Goal: Task Accomplishment & Management: Use online tool/utility

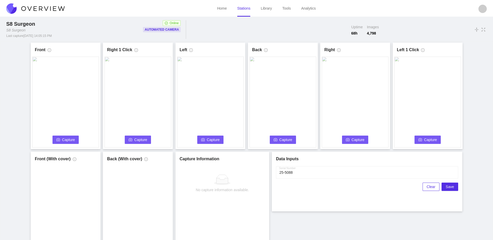
scroll to position [29, 0]
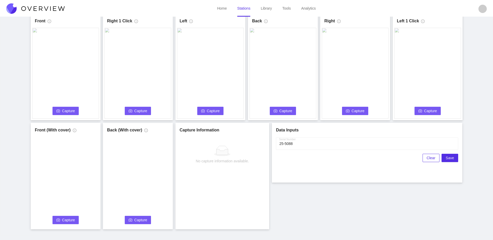
click at [70, 111] on span "Capture" at bounding box center [68, 111] width 13 height 6
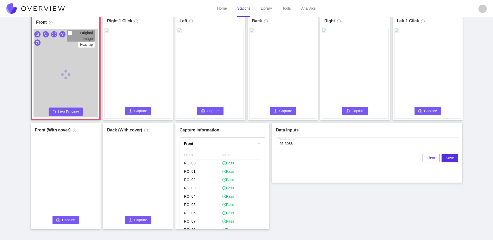
click at [140, 110] on span "Capture" at bounding box center [140, 111] width 13 height 6
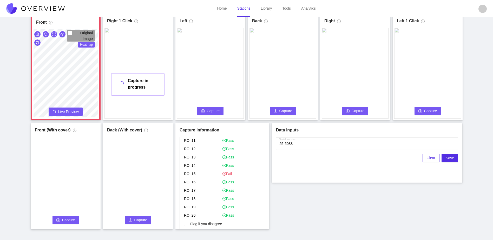
scroll to position [124, 0]
click at [205, 214] on span "Flag if you disagree" at bounding box center [206, 214] width 36 height 5
click at [188, 214] on input "Flag if you disagree" at bounding box center [186, 214] width 4 height 4
checkbox input "true"
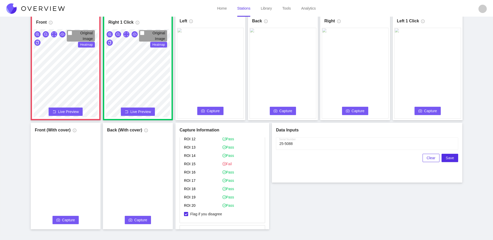
click at [210, 111] on span "Capture" at bounding box center [213, 111] width 13 height 6
click at [281, 110] on span "Capture" at bounding box center [286, 111] width 13 height 6
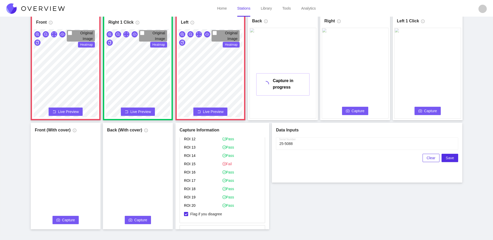
click at [360, 112] on span "Capture" at bounding box center [358, 111] width 13 height 6
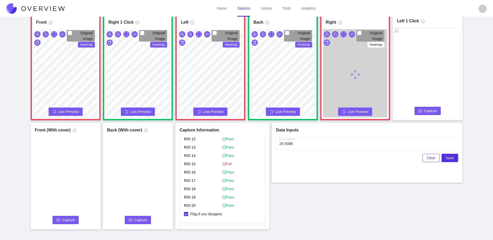
click at [430, 109] on span "Capture" at bounding box center [431, 111] width 13 height 6
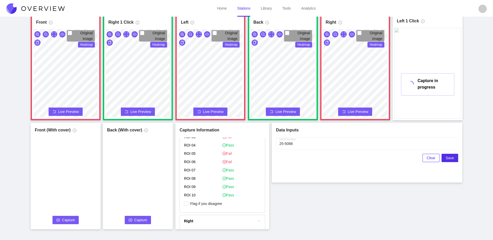
scroll to position [254, 0]
click at [203, 211] on span "Flag if you disagree" at bounding box center [206, 212] width 36 height 5
click at [188, 211] on input "Flag if you disagree" at bounding box center [186, 213] width 4 height 4
checkbox input "true"
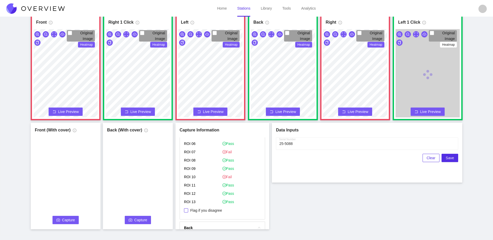
click at [205, 208] on span "Flag if you disagree" at bounding box center [206, 210] width 36 height 5
click at [188, 209] on input "Flag if you disagree" at bounding box center [186, 211] width 4 height 4
checkbox input "true"
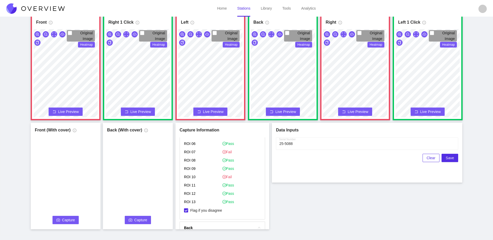
click at [67, 222] on span "Capture" at bounding box center [68, 220] width 13 height 6
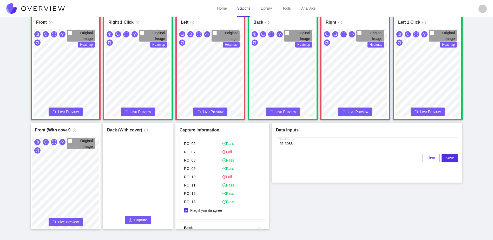
click at [131, 219] on icon "camera" at bounding box center [131, 221] width 4 height 4
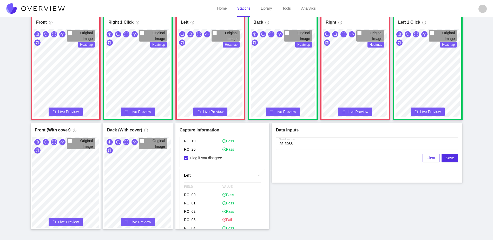
scroll to position [182, 0]
click at [452, 158] on span "Save" at bounding box center [450, 158] width 8 height 6
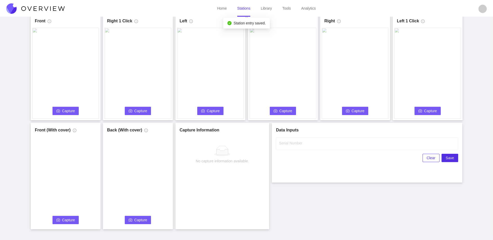
scroll to position [0, 0]
click at [63, 110] on span "Capture" at bounding box center [68, 111] width 13 height 6
click at [324, 147] on input "Serial Number" at bounding box center [367, 144] width 182 height 12
type input "25-5089"
click at [323, 188] on div "Front Capture in progress Connecting... Please wait for the camera to connect..…" at bounding box center [247, 122] width 480 height 216
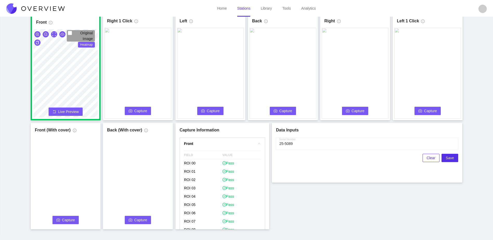
click at [139, 112] on span "Capture" at bounding box center [140, 111] width 13 height 6
click at [214, 111] on span "Capture" at bounding box center [213, 111] width 13 height 6
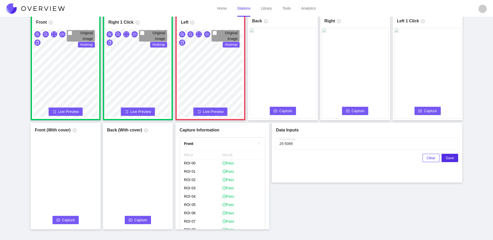
click at [273, 112] on button "Capture" at bounding box center [283, 111] width 27 height 8
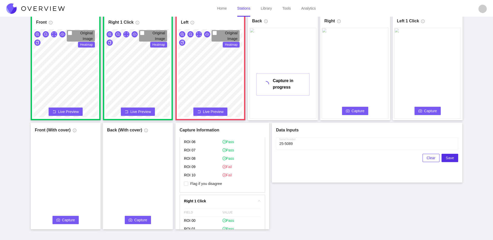
scroll to position [286, 0]
click at [215, 180] on span "Flag if you disagree" at bounding box center [206, 180] width 36 height 5
click at [188, 180] on input "Flag if you disagree" at bounding box center [186, 181] width 4 height 4
checkbox input "true"
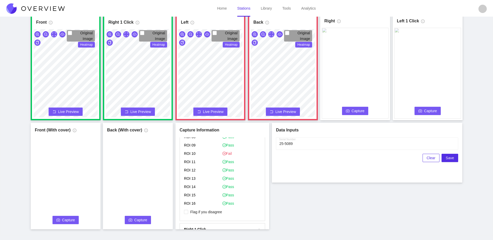
scroll to position [442, 0]
click at [215, 206] on p "Flag if you disagree" at bounding box center [222, 204] width 77 height 9
click at [215, 204] on span "Flag if you disagree" at bounding box center [206, 203] width 36 height 5
click at [188, 204] on input "Flag if you disagree" at bounding box center [186, 204] width 4 height 4
checkbox input "true"
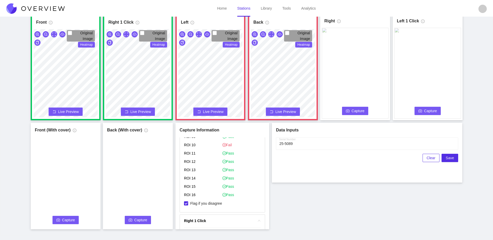
click at [368, 114] on button "Capture" at bounding box center [355, 111] width 27 height 8
click at [427, 114] on span "Capture" at bounding box center [431, 111] width 13 height 6
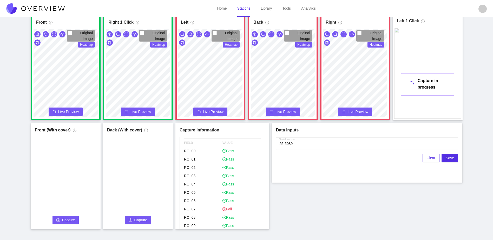
scroll to position [405, 0]
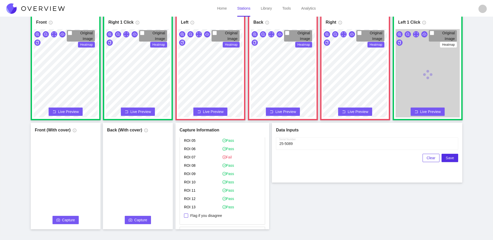
click at [211, 216] on span "Flag if you disagree" at bounding box center [206, 215] width 36 height 5
click at [188, 216] on input "Flag if you disagree" at bounding box center [186, 216] width 4 height 4
checkbox input "true"
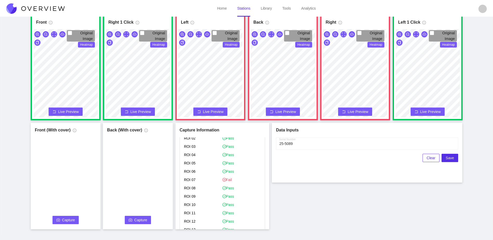
scroll to position [353, 0]
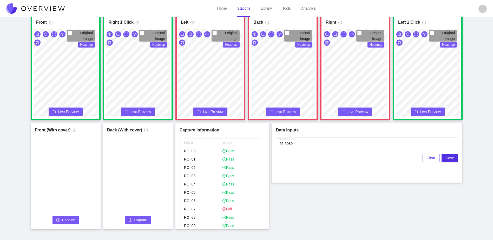
click at [62, 221] on span "Capture" at bounding box center [68, 220] width 13 height 6
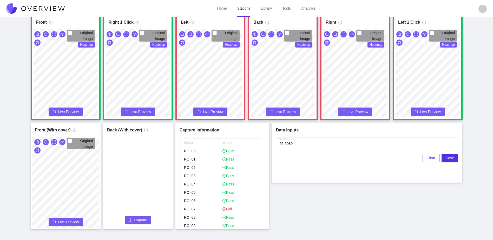
click at [135, 222] on span "Capture" at bounding box center [140, 220] width 13 height 6
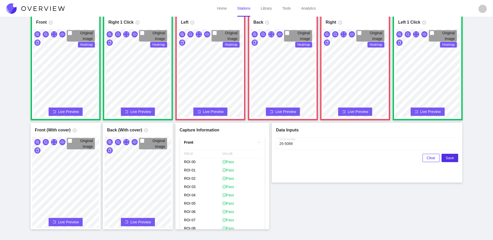
scroll to position [0, 0]
click at [451, 158] on span "Save" at bounding box center [450, 158] width 8 height 6
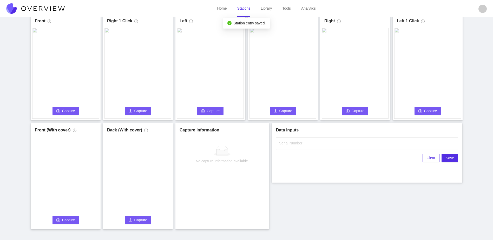
click at [65, 111] on span "Capture" at bounding box center [68, 111] width 13 height 6
click at [302, 146] on input "Serial Number" at bounding box center [367, 144] width 182 height 12
type input "25-5090"
click at [278, 180] on div "Data Inputs Serial Number Clear Save" at bounding box center [367, 153] width 191 height 60
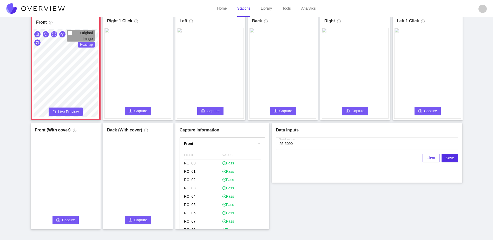
click at [143, 110] on span "Capture" at bounding box center [140, 111] width 13 height 6
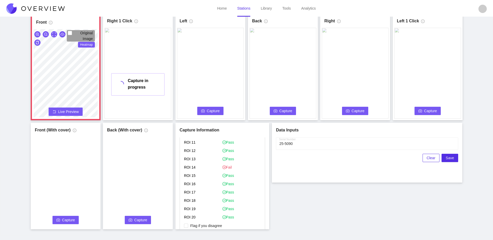
scroll to position [124, 0]
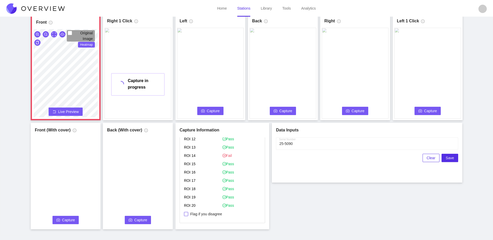
click at [195, 214] on span "Flag if you disagree" at bounding box center [206, 214] width 36 height 5
click at [188, 214] on input "Flag if you disagree" at bounding box center [186, 214] width 4 height 4
checkbox input "true"
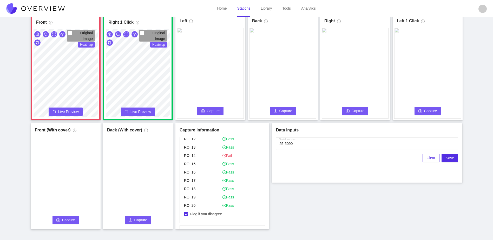
click at [204, 112] on icon "camera" at bounding box center [203, 111] width 4 height 4
click at [283, 109] on span "Capture" at bounding box center [286, 111] width 13 height 6
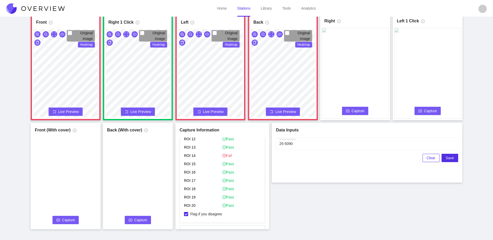
click at [358, 110] on span "Capture" at bounding box center [358, 111] width 13 height 6
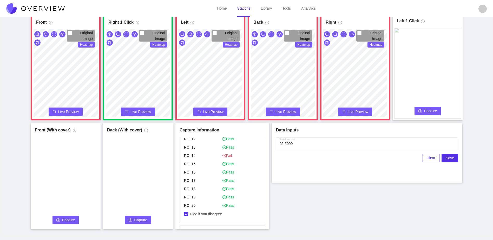
click at [421, 112] on icon "camera" at bounding box center [421, 111] width 4 height 4
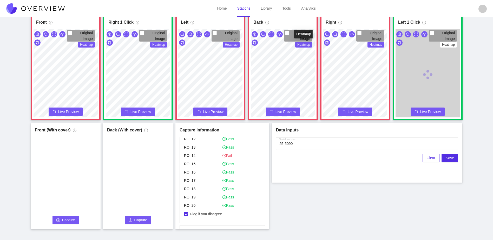
click at [304, 44] on div "Original Image Heatmap" at bounding box center [283, 74] width 67 height 91
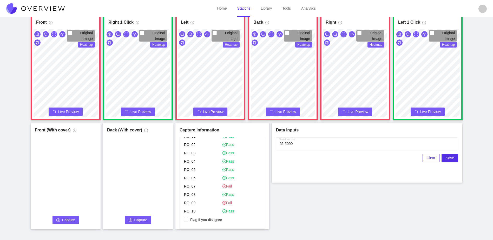
scroll to position [254, 0]
click at [194, 213] on span "Flag if you disagree" at bounding box center [206, 212] width 36 height 5
drag, startPoint x: 194, startPoint y: 213, endPoint x: 185, endPoint y: 211, distance: 9.5
click at [185, 211] on p "Flag if you disagree" at bounding box center [222, 213] width 77 height 9
click at [186, 213] on input "Flag if you disagree" at bounding box center [186, 213] width 4 height 4
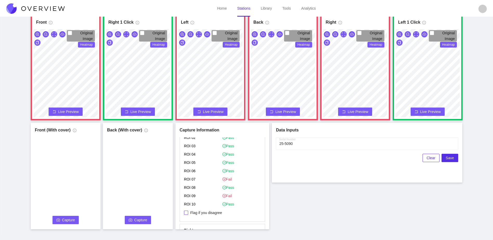
checkbox input "true"
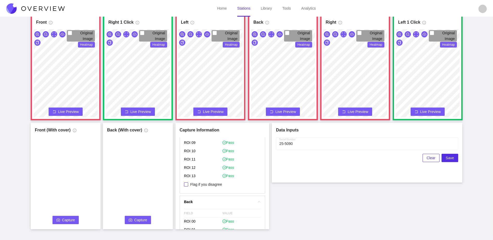
click at [212, 186] on span "Flag if you disagree" at bounding box center [206, 184] width 36 height 5
click at [188, 186] on input "Flag if you disagree" at bounding box center [186, 185] width 4 height 4
checkbox input "true"
click at [206, 208] on span "Flag if you disagree" at bounding box center [206, 207] width 36 height 5
click at [188, 208] on input "Flag if you disagree" at bounding box center [186, 207] width 4 height 4
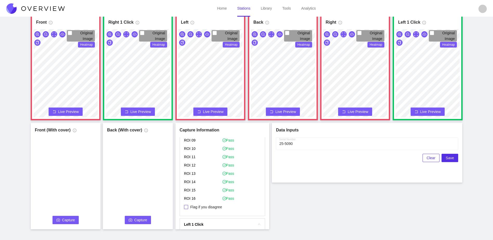
checkbox input "true"
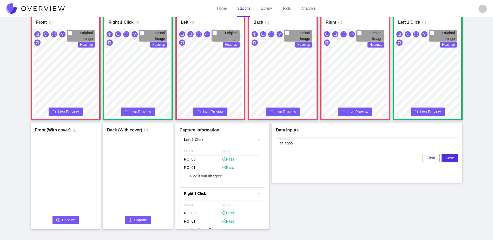
scroll to position [693, 0]
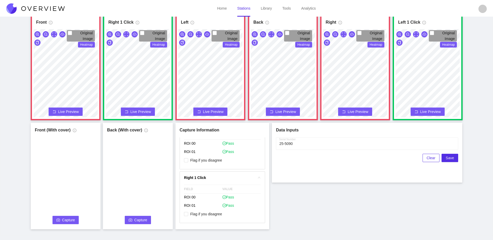
click at [72, 221] on span "Capture" at bounding box center [68, 220] width 13 height 6
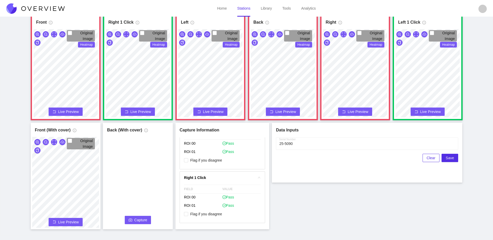
click at [137, 219] on span "Capture" at bounding box center [140, 220] width 13 height 6
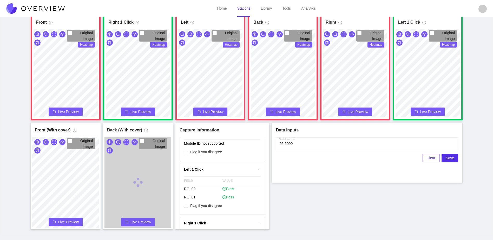
scroll to position [784, 0]
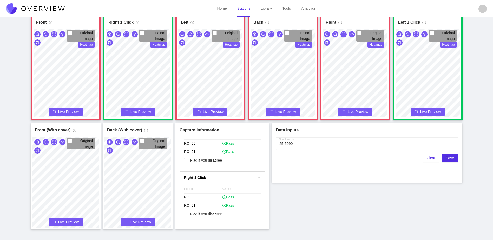
click at [137, 219] on button "Live Preview" at bounding box center [138, 222] width 34 height 8
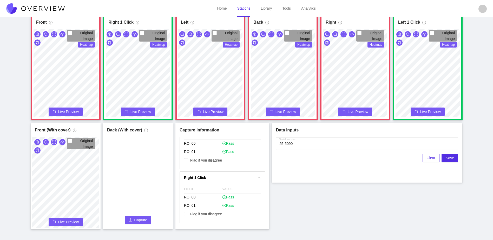
click at [144, 221] on span "Capture" at bounding box center [140, 220] width 13 height 6
click at [391, 197] on div "Front Original Image Heatmap Capture Connecting... Please wait for the camera t…" at bounding box center [247, 122] width 480 height 216
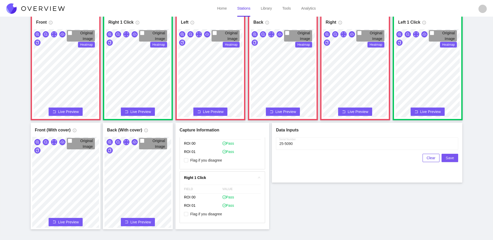
drag, startPoint x: 453, startPoint y: 158, endPoint x: 207, endPoint y: 195, distance: 249.3
click at [229, 197] on div "Front Original Image Heatmap Capture Connecting... Please wait for the camera t…" at bounding box center [247, 122] width 480 height 216
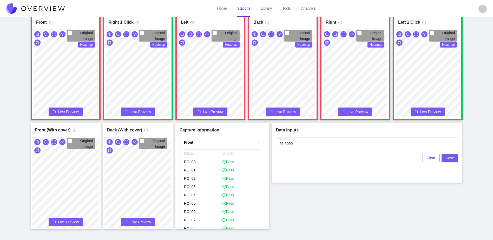
scroll to position [0, 0]
click at [448, 158] on span "Save" at bounding box center [450, 158] width 8 height 6
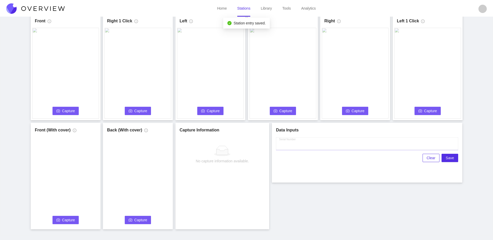
click at [335, 147] on input "Serial Number" at bounding box center [367, 144] width 182 height 12
type input "25-5091"
click at [342, 199] on div "Front Capture Connecting... Please wait for the camera to connect... Left Captu…" at bounding box center [247, 122] width 480 height 216
drag, startPoint x: 67, startPoint y: 110, endPoint x: 65, endPoint y: 114, distance: 4.7
click at [65, 114] on button "Capture" at bounding box center [66, 111] width 27 height 8
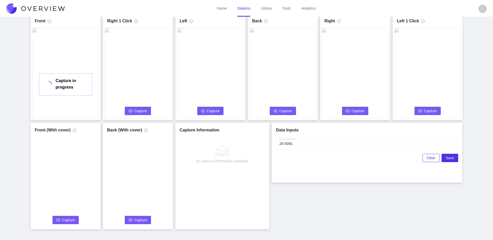
click at [144, 112] on span "Capture" at bounding box center [140, 111] width 13 height 6
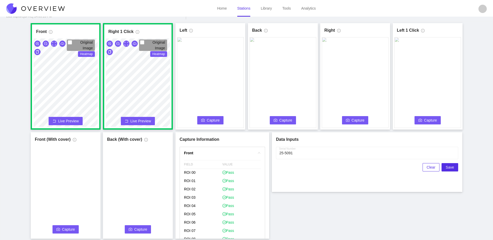
scroll to position [29, 0]
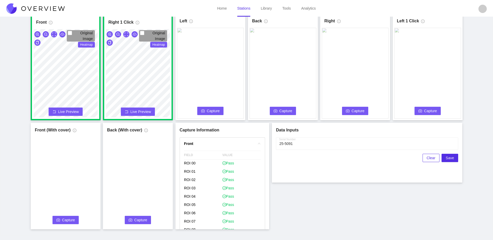
click at [213, 110] on span "Capture" at bounding box center [213, 111] width 13 height 6
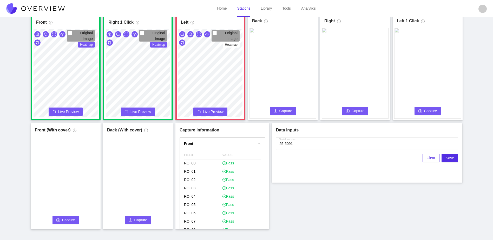
click at [275, 113] on icon "camera" at bounding box center [276, 111] width 4 height 4
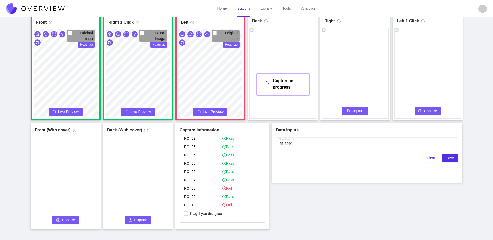
scroll to position [260, 0]
click at [195, 208] on span "Flag if you disagree" at bounding box center [206, 206] width 36 height 5
click at [188, 208] on input "Flag if you disagree" at bounding box center [186, 207] width 4 height 4
checkbox input "true"
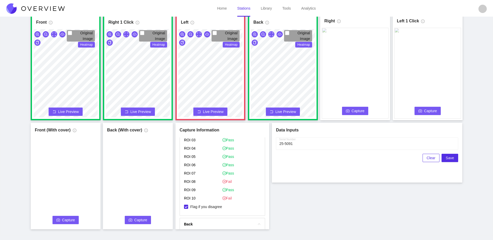
click at [361, 109] on span "Capture" at bounding box center [358, 111] width 13 height 6
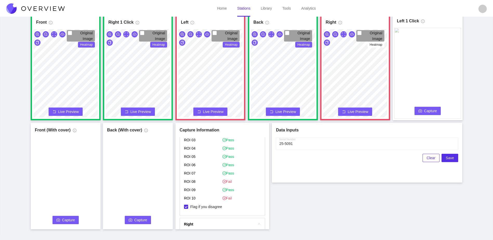
click at [436, 112] on span "Capture" at bounding box center [431, 111] width 13 height 6
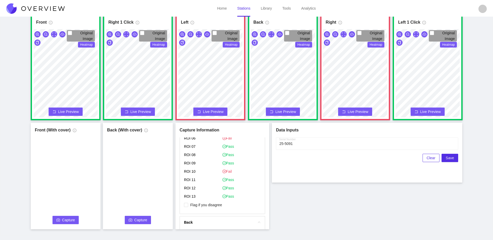
scroll to position [416, 0]
drag, startPoint x: 196, startPoint y: 205, endPoint x: 198, endPoint y: 202, distance: 2.8
click at [196, 204] on span "Flag if you disagree" at bounding box center [206, 204] width 36 height 5
click at [188, 204] on input "Flag if you disagree" at bounding box center [186, 205] width 4 height 4
checkbox input "true"
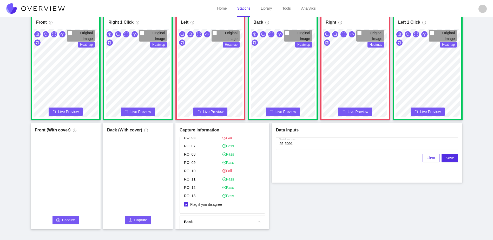
click at [330, 211] on div "Front Original Image Heatmap Capture Connecting... Please wait for the camera t…" at bounding box center [247, 122] width 480 height 216
click at [61, 216] on button "Capture" at bounding box center [66, 220] width 27 height 8
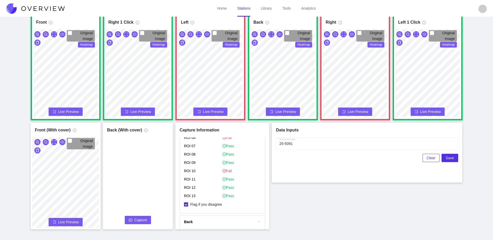
click at [140, 220] on span "Capture" at bounding box center [140, 220] width 13 height 6
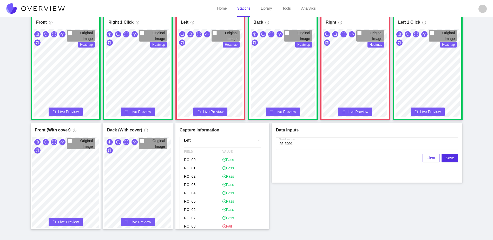
scroll to position [208, 0]
click at [453, 162] on button "Save" at bounding box center [450, 158] width 17 height 8
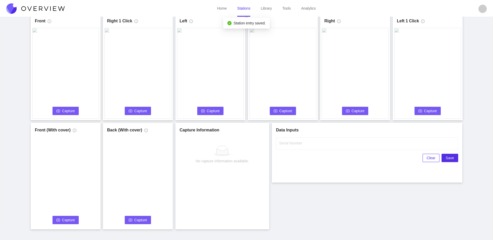
scroll to position [0, 0]
click at [71, 110] on span "Capture" at bounding box center [68, 111] width 13 height 6
click at [330, 142] on input "Serial Number" at bounding box center [367, 144] width 182 height 12
type input "25-5092"
click at [309, 202] on div "Front Capture in progress Connecting... Please wait for the camera to connect..…" at bounding box center [247, 122] width 480 height 216
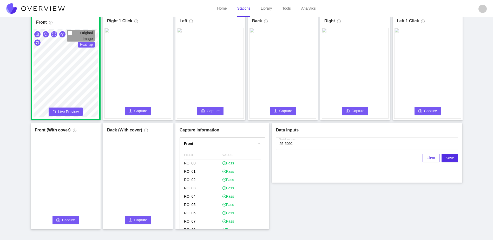
click at [142, 109] on span "Capture" at bounding box center [140, 111] width 13 height 6
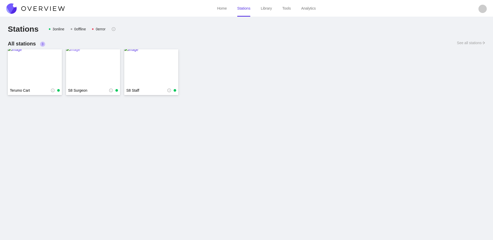
click at [86, 73] on img at bounding box center [93, 68] width 54 height 42
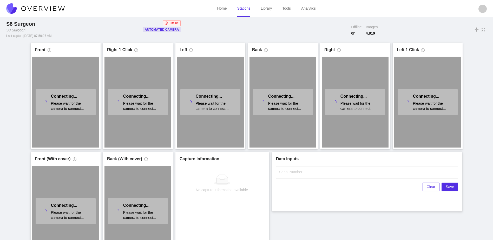
click at [223, 9] on link "Home" at bounding box center [222, 8] width 10 height 4
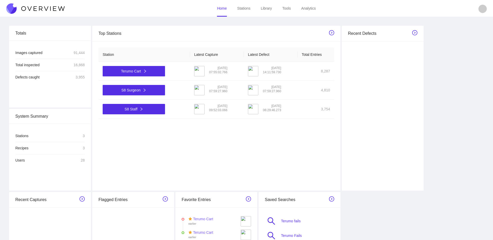
click at [248, 8] on link "Stations" at bounding box center [243, 8] width 13 height 4
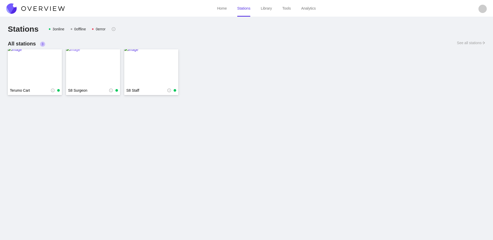
click at [106, 73] on img at bounding box center [93, 68] width 54 height 42
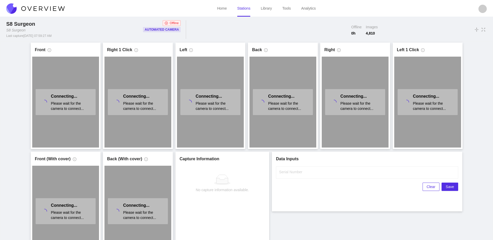
click at [248, 7] on link "Stations" at bounding box center [243, 8] width 13 height 4
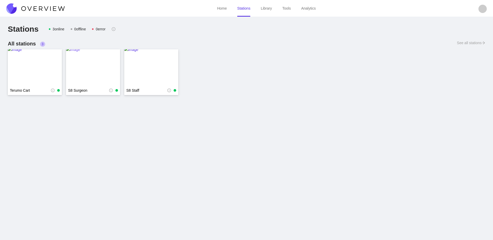
click at [95, 82] on img at bounding box center [93, 68] width 54 height 42
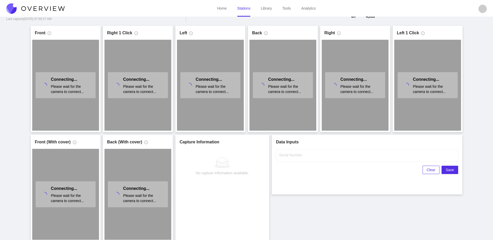
scroll to position [26, 0]
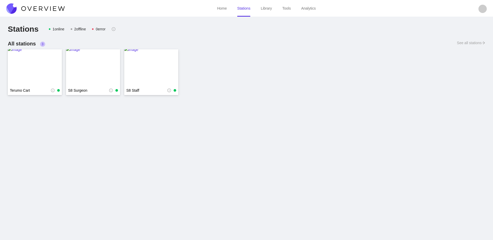
click at [79, 29] on div "2 offline" at bounding box center [80, 29] width 12 height 6
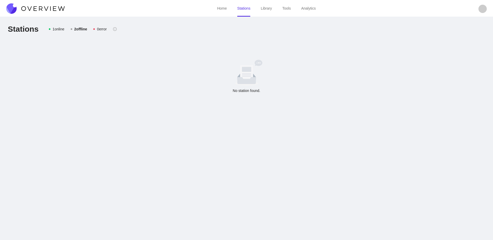
click at [59, 29] on div "1 online" at bounding box center [59, 29] width 12 height 6
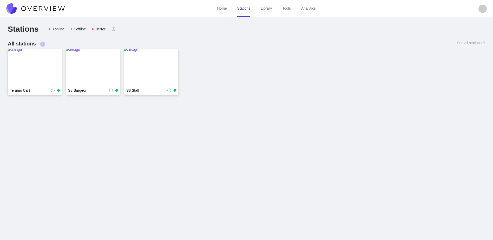
click at [95, 61] on img at bounding box center [93, 68] width 54 height 42
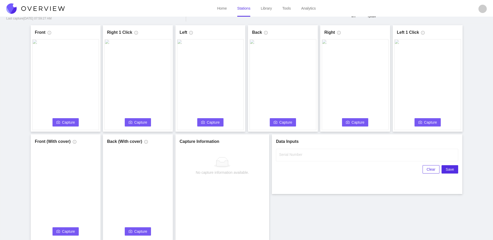
scroll to position [29, 0]
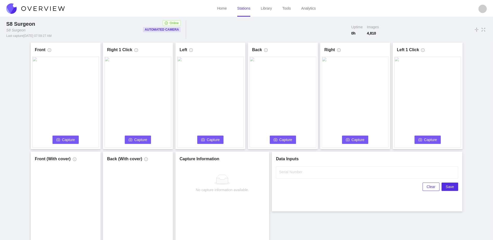
click at [68, 141] on span "Capture" at bounding box center [68, 140] width 13 height 6
click at [301, 172] on label "Serial Number" at bounding box center [290, 172] width 23 height 5
click at [301, 172] on input "Serial Number" at bounding box center [367, 172] width 182 height 12
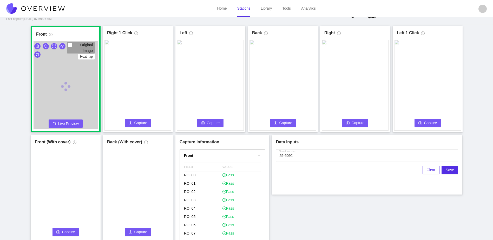
scroll to position [26, 0]
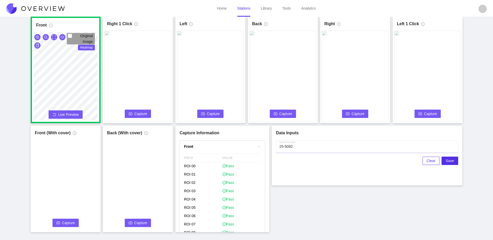
type input "25-5092"
click at [138, 112] on span "Capture" at bounding box center [140, 114] width 13 height 6
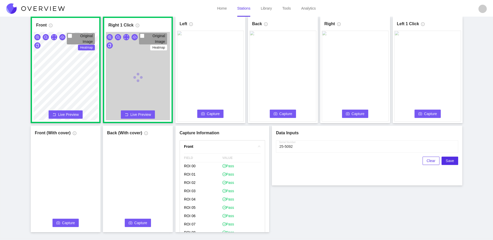
click at [214, 113] on span "Capture" at bounding box center [213, 114] width 13 height 6
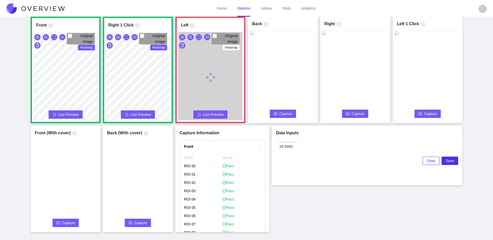
click at [274, 115] on button "Capture" at bounding box center [283, 114] width 27 height 8
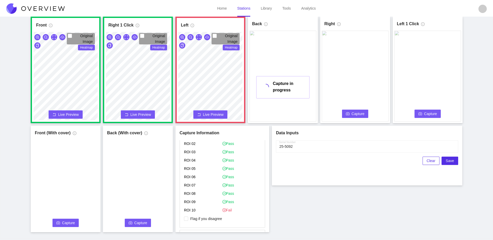
scroll to position [260, 0]
click at [210, 210] on span "Flag if you disagree" at bounding box center [206, 209] width 36 height 5
click at [188, 210] on input "Flag if you disagree" at bounding box center [186, 210] width 4 height 4
checkbox input "true"
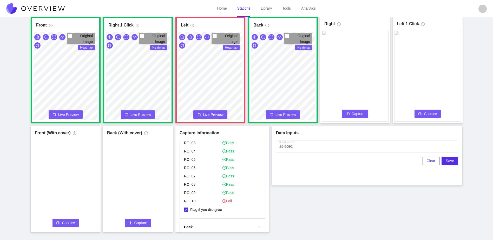
click at [359, 113] on span "Capture" at bounding box center [358, 114] width 13 height 6
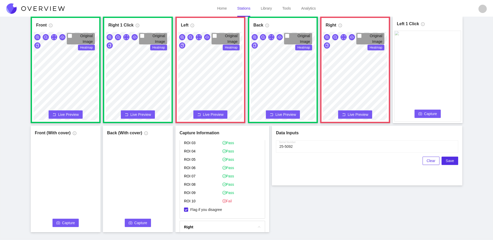
click at [423, 113] on button "Capture" at bounding box center [428, 114] width 27 height 8
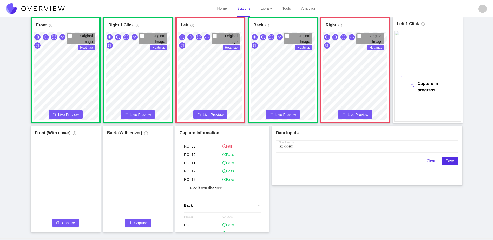
scroll to position [442, 0]
click at [215, 181] on span "Flag if you disagree" at bounding box center [206, 181] width 36 height 5
click at [188, 181] on input "Flag if you disagree" at bounding box center [186, 181] width 4 height 4
checkbox input "true"
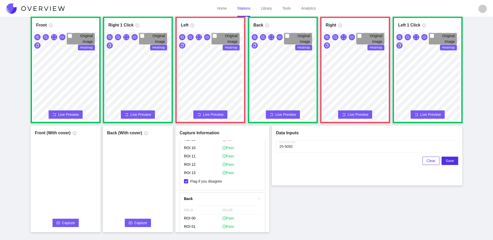
click at [73, 224] on span "Capture" at bounding box center [68, 223] width 13 height 6
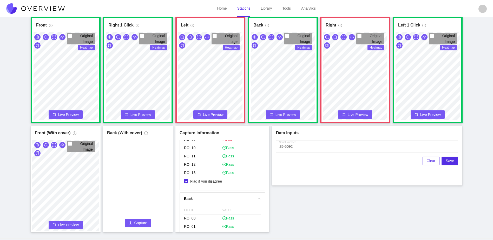
click at [147, 223] on span "Capture" at bounding box center [140, 223] width 13 height 6
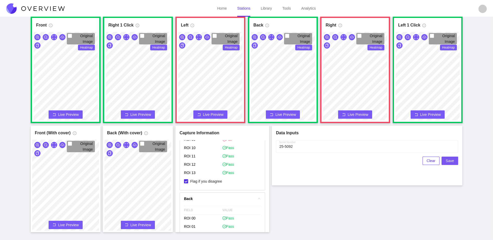
click at [449, 159] on span "Save" at bounding box center [450, 161] width 8 height 6
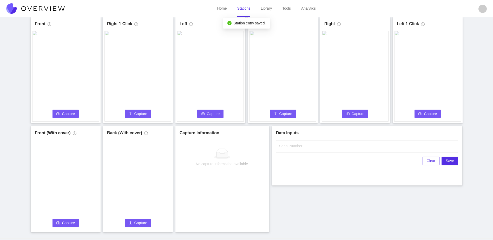
scroll to position [0, 0]
click at [65, 110] on video at bounding box center [65, 76] width 67 height 91
click at [66, 112] on span "Capture" at bounding box center [68, 114] width 13 height 6
click at [311, 147] on input "Serial Number" at bounding box center [367, 146] width 182 height 12
type input "25-5093"
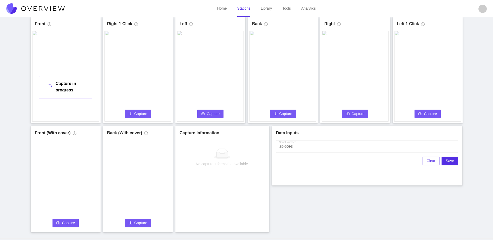
click at [313, 201] on div "Front Capture in progress Connecting... Please wait for the camera to connect..…" at bounding box center [247, 125] width 480 height 216
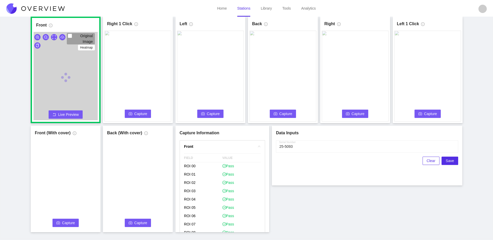
click at [144, 112] on span "Capture" at bounding box center [140, 114] width 13 height 6
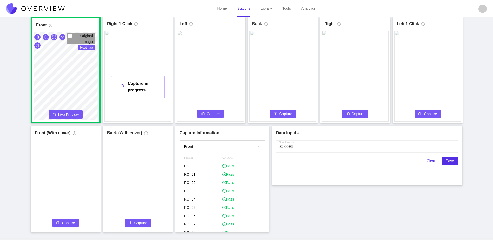
click at [203, 112] on icon "camera" at bounding box center [203, 113] width 4 height 3
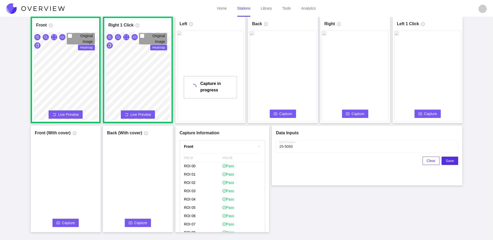
click at [286, 114] on span "Capture" at bounding box center [286, 114] width 13 height 6
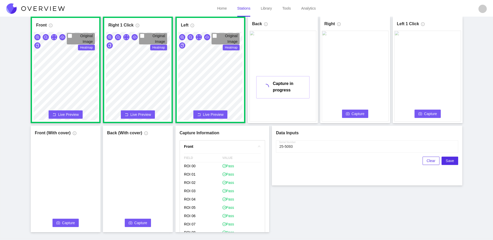
click at [362, 114] on span "Capture" at bounding box center [358, 114] width 13 height 6
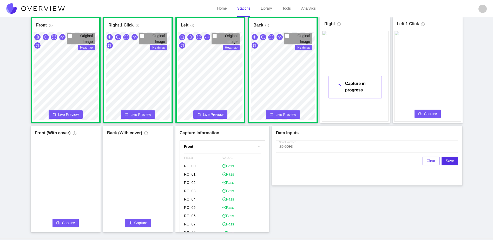
click at [421, 111] on button "Capture" at bounding box center [428, 114] width 27 height 8
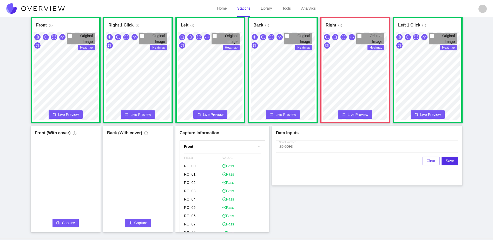
click at [72, 224] on span "Capture" at bounding box center [68, 223] width 13 height 6
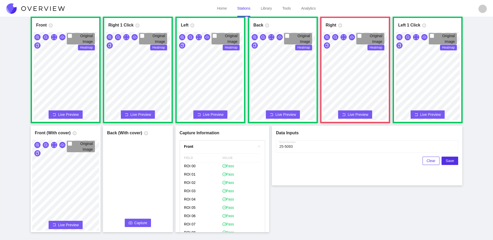
click at [142, 224] on span "Capture" at bounding box center [140, 223] width 13 height 6
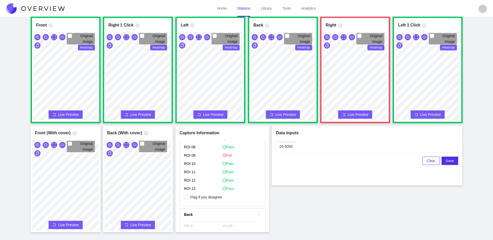
scroll to position [468, 0]
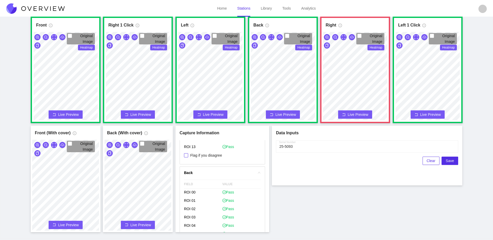
click at [211, 156] on span "Flag if you disagree" at bounding box center [206, 155] width 36 height 5
click at [188, 156] on input "Flag if you disagree" at bounding box center [186, 155] width 4 height 4
checkbox input "true"
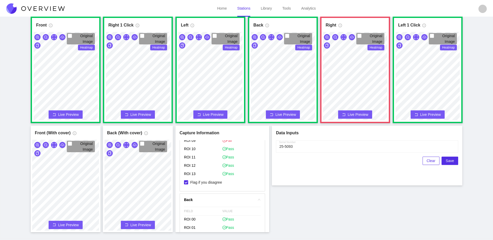
scroll to position [416, 0]
click at [450, 159] on span "Save" at bounding box center [450, 161] width 8 height 6
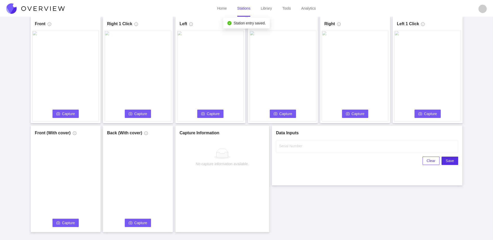
scroll to position [0, 0]
click at [69, 118] on button "Capture" at bounding box center [66, 114] width 27 height 8
click at [325, 143] on input "Serial Number" at bounding box center [367, 146] width 182 height 12
type input "25-5094"
click at [320, 217] on div "Front Capture in progress Connecting... Please wait for the camera to connect..…" at bounding box center [247, 125] width 480 height 216
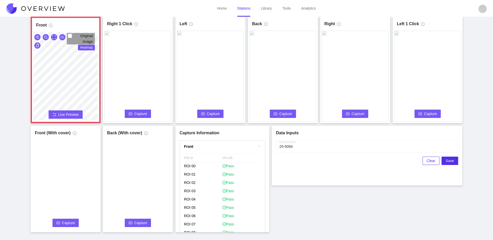
click at [131, 113] on icon "camera" at bounding box center [131, 114] width 4 height 4
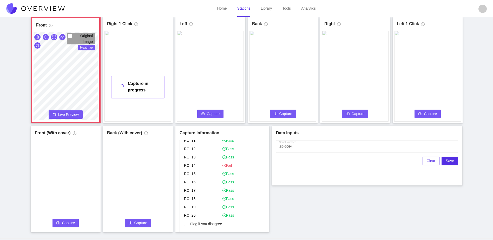
scroll to position [124, 0]
click at [205, 219] on span "Flag if you disagree" at bounding box center [206, 217] width 36 height 5
click at [188, 219] on input "Flag if you disagree" at bounding box center [186, 217] width 4 height 4
checkbox input "true"
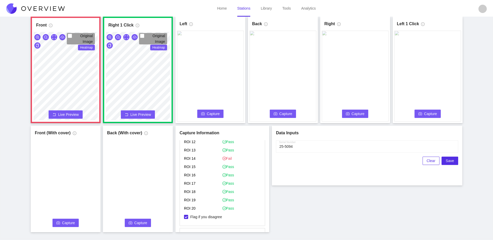
click at [206, 112] on button "Capture" at bounding box center [210, 114] width 27 height 8
click at [285, 114] on span "Capture" at bounding box center [286, 114] width 13 height 6
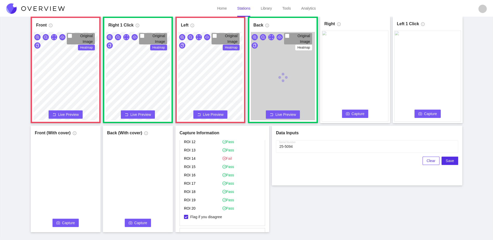
click at [363, 115] on span "Capture" at bounding box center [358, 114] width 13 height 6
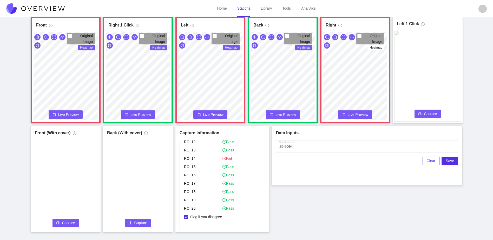
click at [424, 114] on button "Capture" at bounding box center [428, 114] width 27 height 8
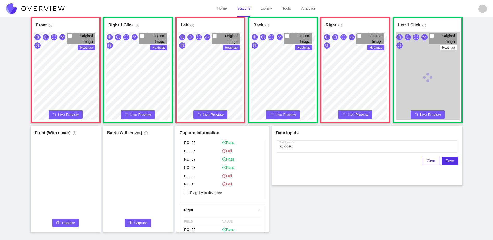
scroll to position [306, 0]
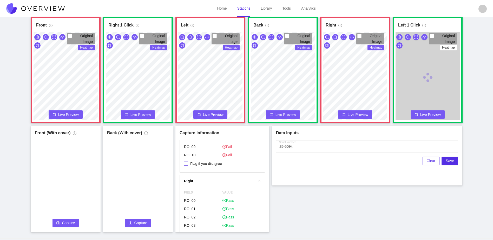
click at [214, 163] on span "Flag if you disagree" at bounding box center [206, 163] width 36 height 5
click at [188, 163] on input "Flag if you disagree" at bounding box center [186, 164] width 4 height 4
checkbox input "true"
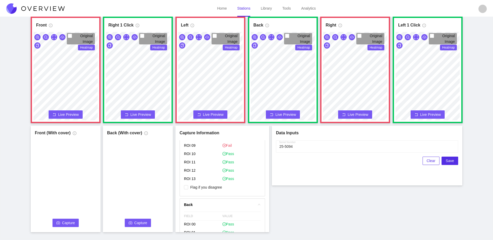
click at [215, 185] on span "Flag if you disagree" at bounding box center [206, 187] width 36 height 5
click at [188, 185] on input "Flag if you disagree" at bounding box center [186, 187] width 4 height 4
checkbox input "true"
click at [69, 223] on span "Capture" at bounding box center [68, 223] width 13 height 6
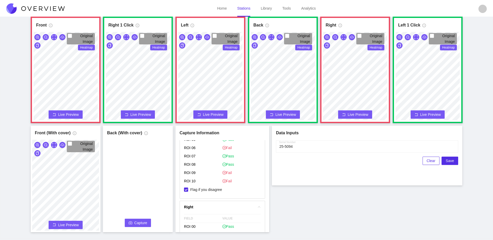
click at [142, 225] on span "Capture" at bounding box center [140, 223] width 13 height 6
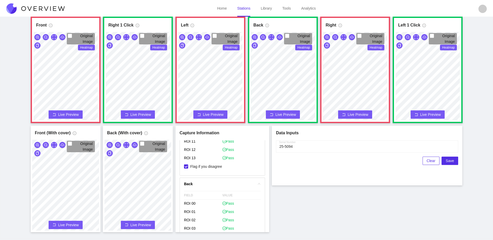
scroll to position [494, 0]
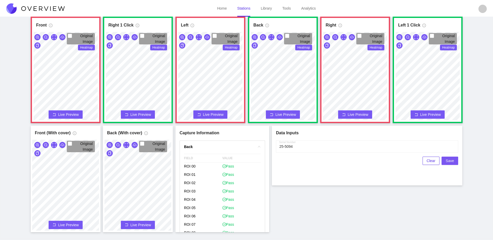
click at [447, 162] on button "Save" at bounding box center [450, 161] width 17 height 8
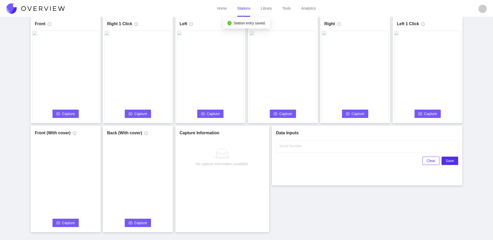
scroll to position [0, 0]
click at [70, 114] on span "Capture" at bounding box center [68, 114] width 13 height 6
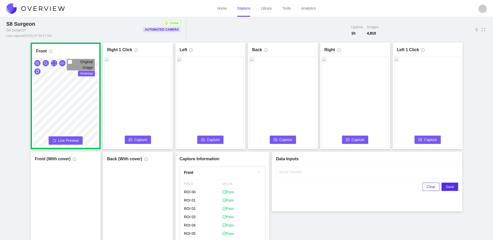
click at [135, 141] on span "Capture" at bounding box center [140, 140] width 13 height 6
click at [207, 138] on button "Capture" at bounding box center [210, 140] width 27 height 8
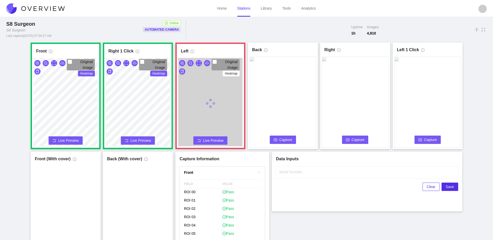
click at [283, 142] on span "Capture" at bounding box center [286, 140] width 13 height 6
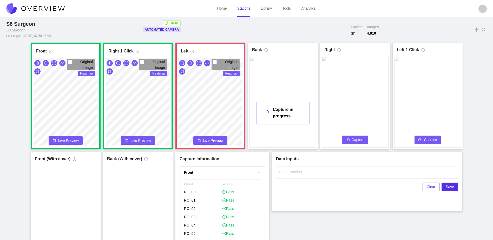
click at [211, 140] on div "Original Image Heatmap Capture Connecting... Please wait for the camera to conn…" at bounding box center [210, 108] width 64 height 101
click at [211, 188] on span "Flag if you disagree" at bounding box center [206, 189] width 36 height 5
click at [188, 188] on input "Flag if you disagree" at bounding box center [186, 189] width 4 height 4
checkbox input "true"
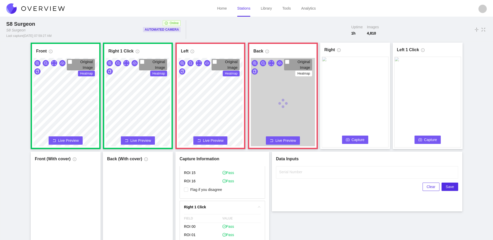
scroll to position [485, 0]
click at [216, 189] on span "Flag if you disagree" at bounding box center [206, 189] width 36 height 5
click at [188, 189] on input "Flag if you disagree" at bounding box center [186, 189] width 4 height 4
checkbox input "true"
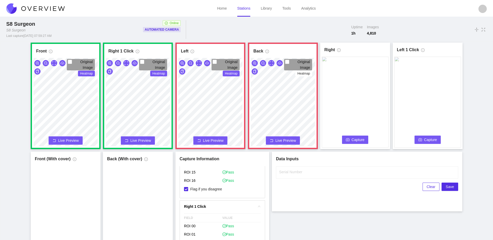
click at [352, 140] on span "Capture" at bounding box center [358, 140] width 13 height 6
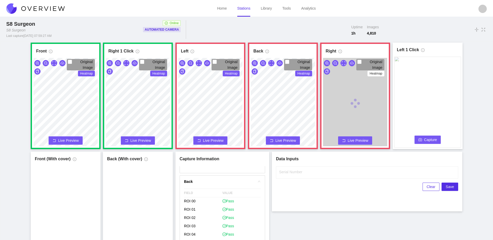
scroll to position [639, 0]
click at [427, 142] on span "Capture" at bounding box center [431, 140] width 13 height 6
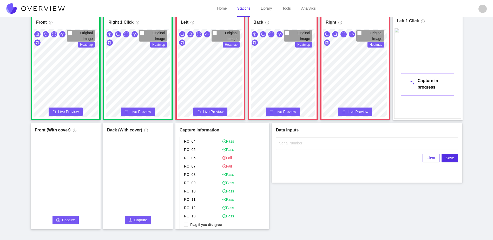
scroll to position [405, 0]
click at [215, 216] on span "Flag if you disagree" at bounding box center [206, 215] width 36 height 5
click at [188, 216] on input "Flag if you disagree" at bounding box center [186, 216] width 4 height 4
checkbox input "true"
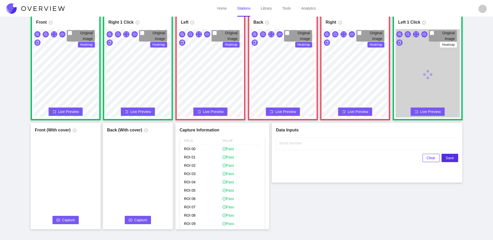
scroll to position [509, 0]
click at [307, 145] on input "Serial Number" at bounding box center [367, 144] width 182 height 12
type input "25-5095"
click at [297, 210] on div "Front Original Image Heatmap Capture Connecting... Please wait for the camera t…" at bounding box center [247, 122] width 480 height 216
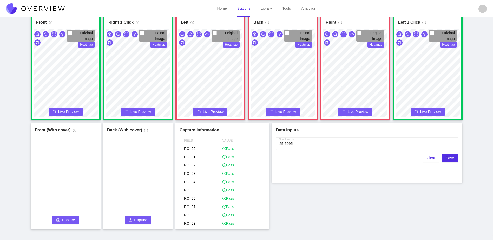
click at [68, 223] on span "Capture" at bounding box center [68, 220] width 13 height 6
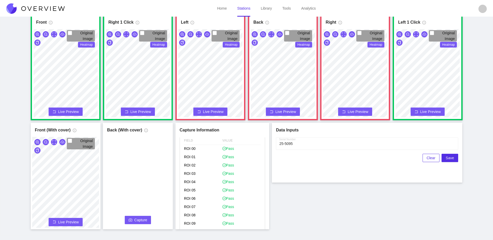
click at [135, 222] on span "Capture" at bounding box center [140, 220] width 13 height 6
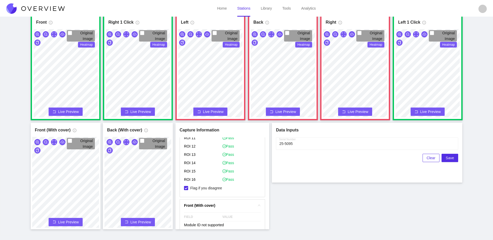
scroll to position [613, 0]
click at [455, 159] on button "Save" at bounding box center [450, 158] width 17 height 8
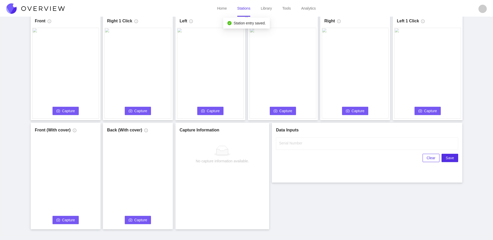
scroll to position [0, 0]
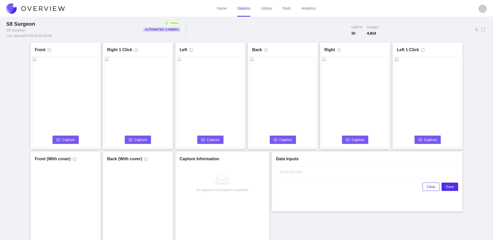
click at [66, 140] on span "Capture" at bounding box center [68, 140] width 13 height 6
click at [287, 173] on label "Serial Number" at bounding box center [290, 172] width 23 height 5
click at [287, 173] on input "Serial Number" at bounding box center [367, 172] width 182 height 12
type input "25-5096"
click at [327, 221] on div "Front Capture in progress Connecting... Please wait for the camera to connect..…" at bounding box center [247, 151] width 480 height 216
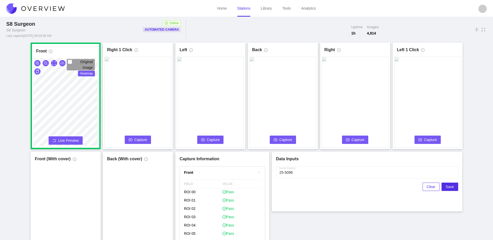
click at [147, 140] on span "Capture" at bounding box center [140, 140] width 13 height 6
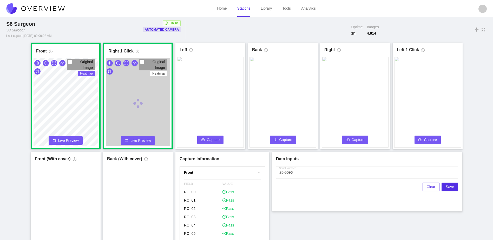
click at [206, 141] on button "Capture" at bounding box center [210, 140] width 27 height 8
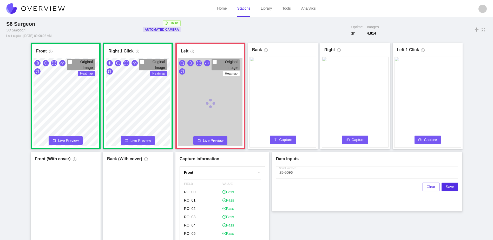
click at [281, 139] on span "Capture" at bounding box center [286, 140] width 13 height 6
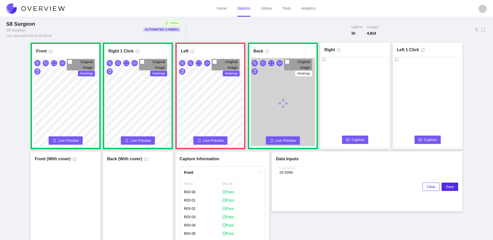
click at [212, 140] on span "Live Preview" at bounding box center [213, 140] width 21 height 5
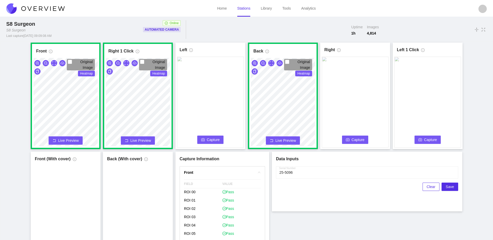
click at [212, 140] on span "Capture" at bounding box center [213, 140] width 13 height 6
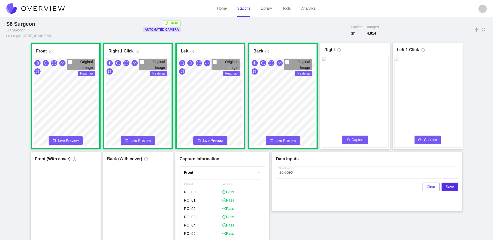
click at [367, 138] on button "Capture" at bounding box center [355, 140] width 27 height 8
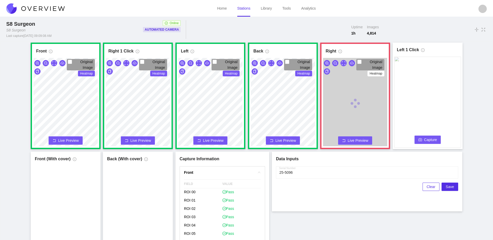
click at [428, 139] on span "Capture" at bounding box center [431, 140] width 13 height 6
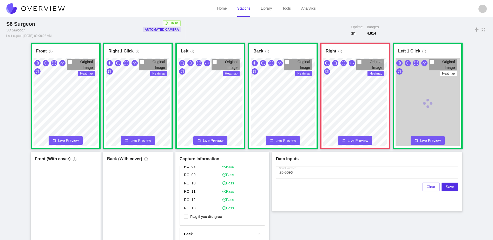
scroll to position [442, 0]
click at [220, 207] on span "Flag if you disagree" at bounding box center [206, 207] width 36 height 5
click at [188, 207] on input "Flag if you disagree" at bounding box center [186, 207] width 4 height 4
checkbox input "true"
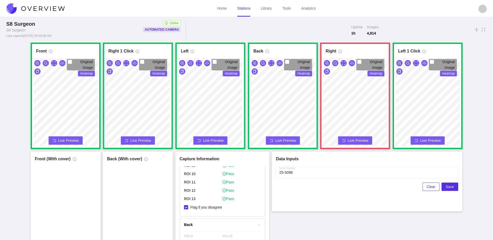
click at [351, 225] on div "Front Original Image Heatmap Capture Connecting... Please wait for the camera t…" at bounding box center [247, 151] width 480 height 216
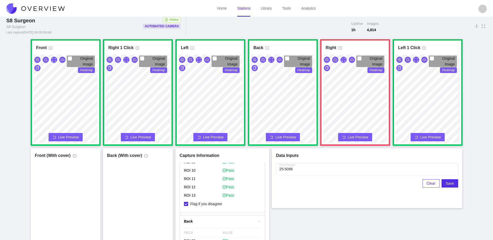
scroll to position [26, 0]
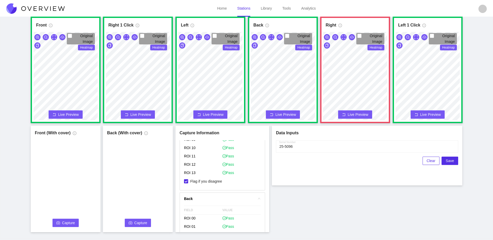
click at [58, 222] on icon "camera" at bounding box center [58, 223] width 4 height 4
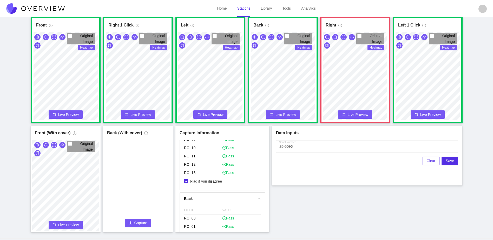
click at [132, 225] on span "camera" at bounding box center [131, 223] width 4 height 4
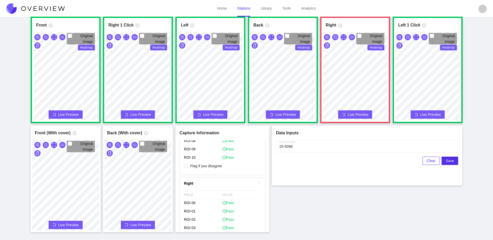
scroll to position [260, 0]
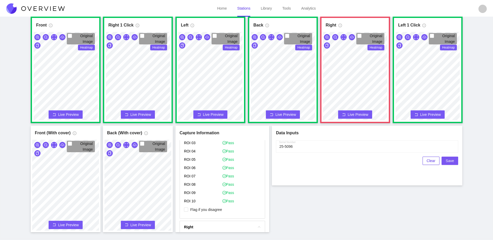
click at [455, 162] on button "Save" at bounding box center [450, 161] width 17 height 8
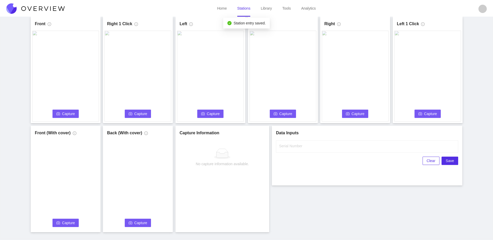
scroll to position [0, 0]
click at [71, 111] on span "Capture" at bounding box center [68, 114] width 13 height 6
click at [291, 146] on label "Serial Number" at bounding box center [290, 146] width 23 height 5
click at [291, 146] on input "Serial Number" at bounding box center [367, 146] width 182 height 12
type input "25-5097"
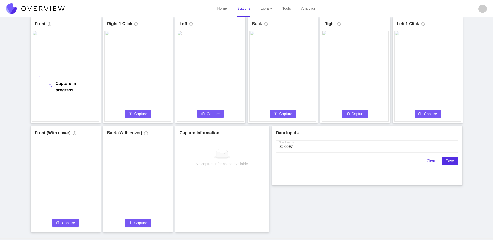
click at [340, 209] on div "Front Capture in progress Connecting... Please wait for the camera to connect..…" at bounding box center [247, 125] width 480 height 216
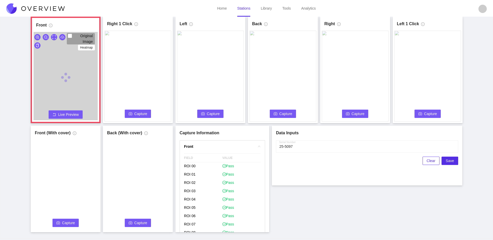
click at [135, 114] on span "Capture" at bounding box center [140, 114] width 13 height 6
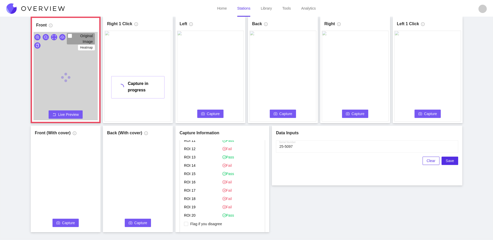
scroll to position [124, 0]
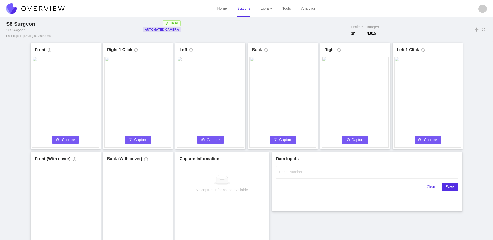
click at [68, 139] on span "Capture" at bounding box center [68, 140] width 13 height 6
click at [303, 176] on input "Serial Number" at bounding box center [367, 172] width 182 height 12
type input "25-5097"
click at [278, 220] on div "Front Capture in progress Connecting... Please wait for the camera to connect..…" at bounding box center [247, 151] width 480 height 216
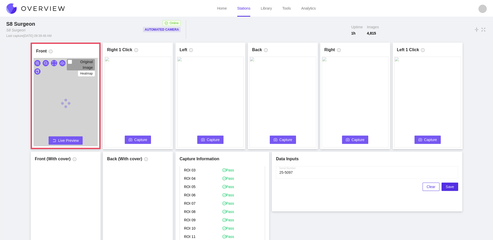
scroll to position [104, 0]
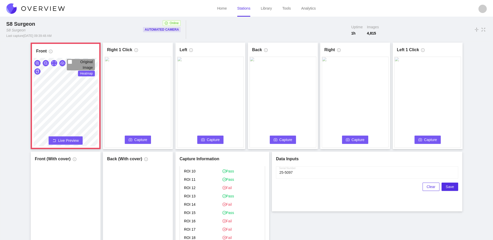
click at [74, 144] on div "Original Image Heatmap Capture Connecting... Please wait for the camera to conn…" at bounding box center [66, 108] width 64 height 101
click at [67, 144] on button "Live Preview" at bounding box center [66, 141] width 34 height 8
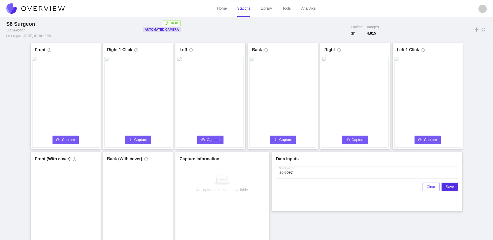
click at [67, 142] on span "Capture" at bounding box center [68, 140] width 13 height 6
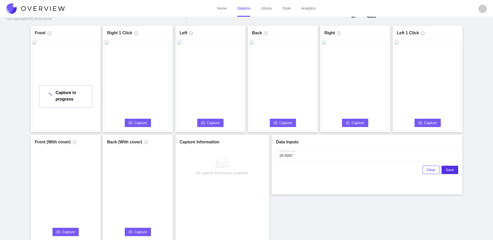
scroll to position [26, 0]
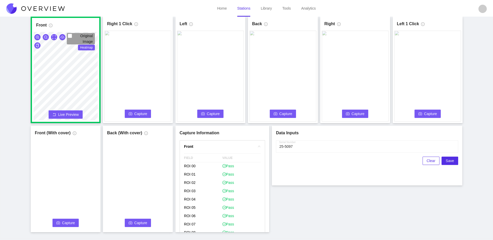
click at [137, 116] on span "Capture" at bounding box center [140, 114] width 13 height 6
click at [209, 116] on span "Capture" at bounding box center [213, 114] width 13 height 6
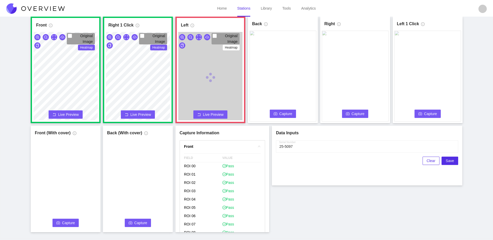
click at [293, 113] on button "Capture" at bounding box center [283, 114] width 27 height 8
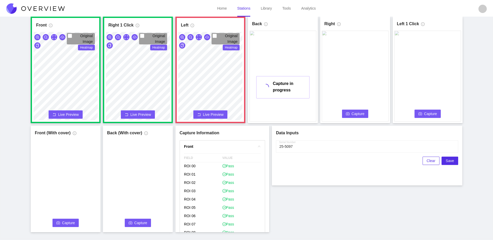
click at [351, 118] on video at bounding box center [355, 76] width 67 height 91
click at [349, 116] on button "Capture" at bounding box center [355, 114] width 27 height 8
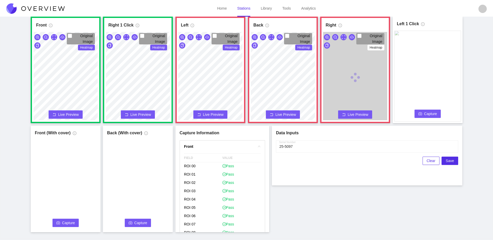
click at [436, 112] on span "Capture" at bounding box center [431, 114] width 13 height 6
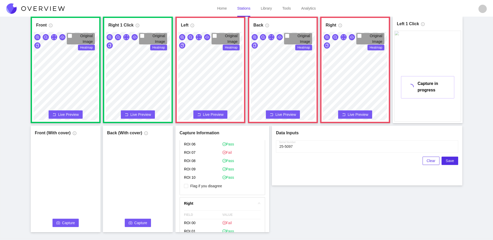
scroll to position [286, 0]
click at [210, 184] on span "Flag if you disagree" at bounding box center [206, 183] width 36 height 5
click at [188, 184] on input "Flag if you disagree" at bounding box center [186, 184] width 4 height 4
checkbox input "true"
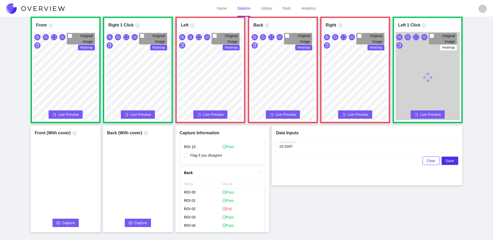
scroll to position [416, 0]
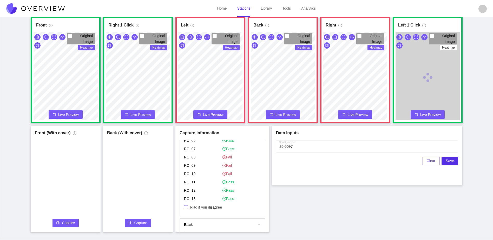
click at [201, 206] on span "Flag if you disagree" at bounding box center [206, 207] width 36 height 5
click at [188, 206] on input "Flag if you disagree" at bounding box center [186, 207] width 4 height 4
checkbox input "true"
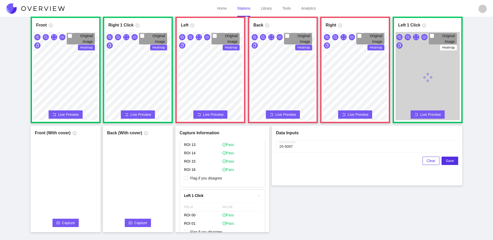
scroll to position [624, 0]
click at [218, 177] on span "Flag if you disagree" at bounding box center [206, 178] width 36 height 5
click at [188, 177] on input "Flag if you disagree" at bounding box center [186, 178] width 4 height 4
checkbox input "true"
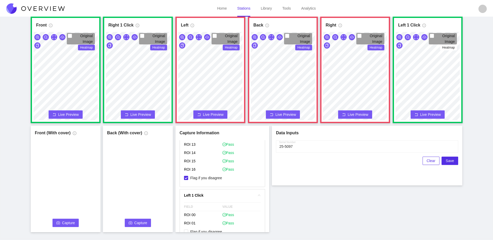
click at [282, 0] on html "Home Stations Library Tools Analytics S8 Surgeon S8 Surgeon Last capture [DATE]…" at bounding box center [246, 94] width 493 height 240
click at [300, 42] on div "Original Image Heatmap" at bounding box center [283, 77] width 67 height 91
click at [67, 223] on span "Capture" at bounding box center [68, 223] width 13 height 6
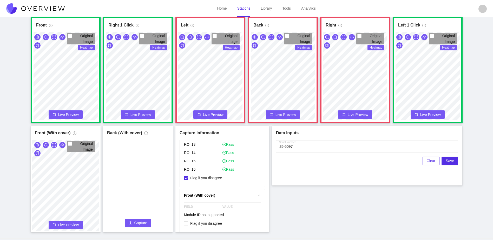
click at [129, 223] on button "Capture" at bounding box center [138, 223] width 27 height 8
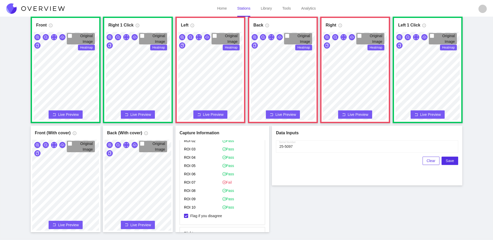
scroll to position [208, 0]
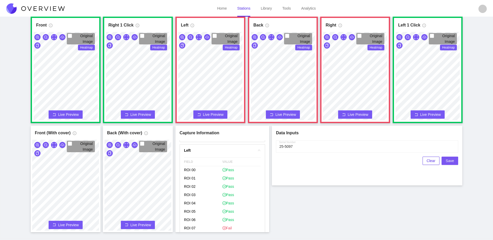
click at [452, 162] on span "Save" at bounding box center [450, 161] width 8 height 6
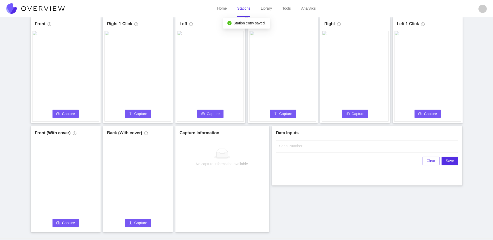
scroll to position [0, 0]
click at [65, 112] on span "Capture" at bounding box center [68, 114] width 13 height 6
click at [310, 150] on input "Serial Number" at bounding box center [367, 146] width 182 height 12
type input "25-5098"
click at [292, 200] on div "Front Capture in progress Connecting... Please wait for the camera to connect..…" at bounding box center [247, 125] width 480 height 216
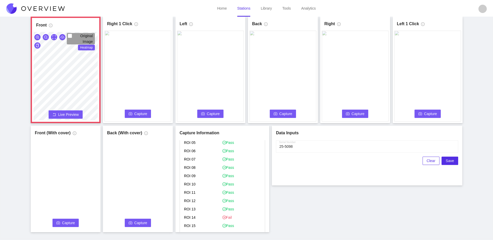
scroll to position [104, 0]
drag, startPoint x: 134, startPoint y: 112, endPoint x: 162, endPoint y: 122, distance: 30.2
click at [134, 112] on button "Capture" at bounding box center [138, 114] width 27 height 8
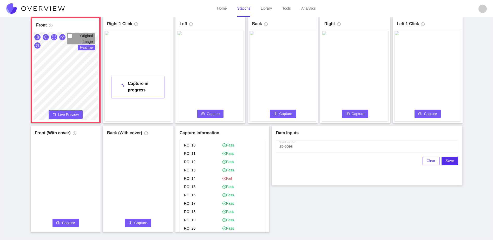
scroll to position [124, 0]
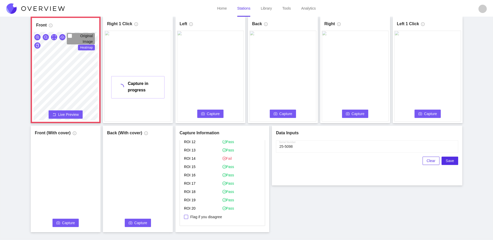
click at [211, 219] on span "Flag if you disagree" at bounding box center [206, 217] width 36 height 5
click at [188, 219] on input "Flag if you disagree" at bounding box center [186, 217] width 4 height 4
checkbox input "true"
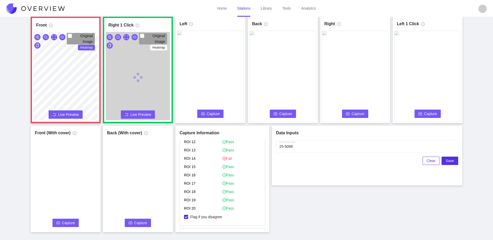
click at [216, 112] on span "Capture" at bounding box center [213, 114] width 13 height 6
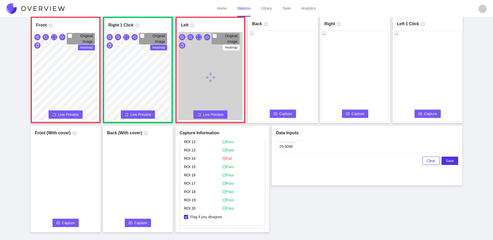
click at [286, 117] on button "Capture" at bounding box center [283, 114] width 27 height 8
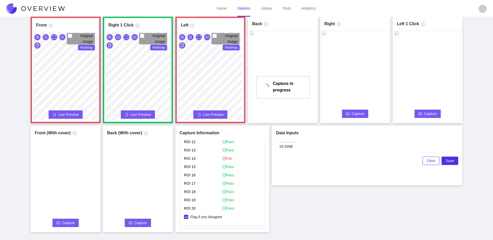
click at [219, 113] on span "Live Preview" at bounding box center [213, 114] width 21 height 5
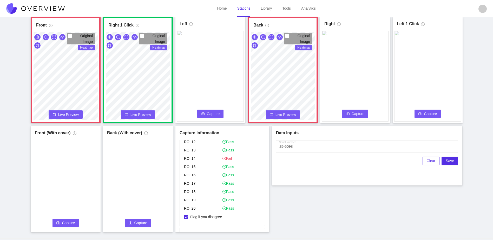
click at [214, 112] on span "Capture" at bounding box center [213, 114] width 13 height 6
click at [299, 0] on html "Home Stations Library Tools Analytics S8 Surgeon S8 Surgeon Last capture [DATE]…" at bounding box center [246, 94] width 493 height 240
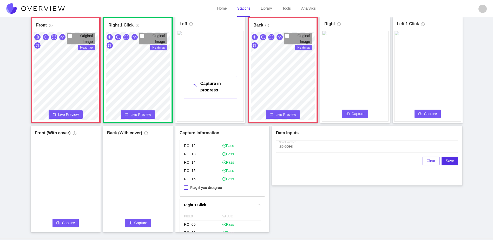
click at [217, 190] on span "Flag if you disagree" at bounding box center [206, 187] width 36 height 5
click at [188, 190] on input "Flag if you disagree" at bounding box center [186, 188] width 4 height 4
checkbox input "true"
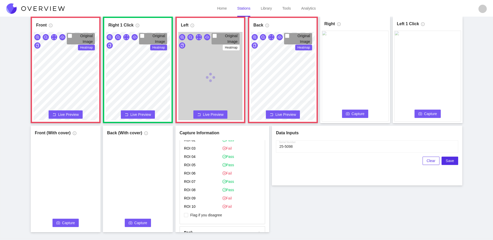
scroll to position [279, 0]
click at [207, 190] on span "Flag if you disagree" at bounding box center [206, 191] width 36 height 5
click at [188, 190] on input "Flag if you disagree" at bounding box center [186, 191] width 4 height 4
checkbox input "true"
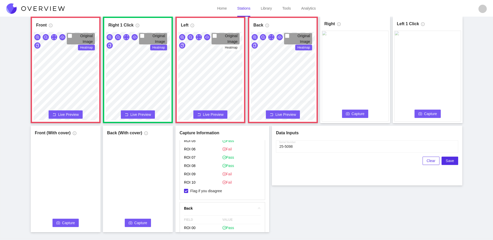
click at [239, 18] on div "Left Original Image Heatmap Capture Connecting... Please wait for the camera to…" at bounding box center [211, 70] width 70 height 107
click at [214, 115] on span "Live Preview" at bounding box center [213, 114] width 21 height 5
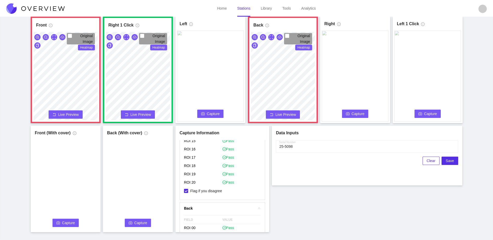
click at [213, 114] on span "Capture" at bounding box center [213, 114] width 13 height 6
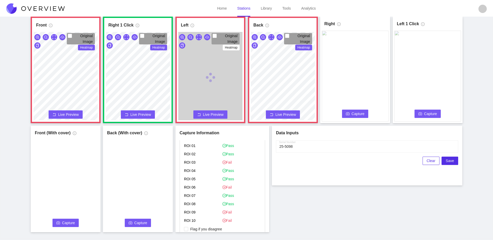
scroll to position [253, 0]
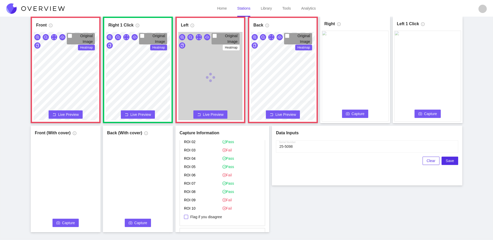
click at [204, 216] on span "Flag if you disagree" at bounding box center [206, 217] width 36 height 5
click at [188, 216] on input "Flag if you disagree" at bounding box center [186, 217] width 4 height 4
checkbox input "true"
click at [363, 114] on span "Capture" at bounding box center [358, 114] width 13 height 6
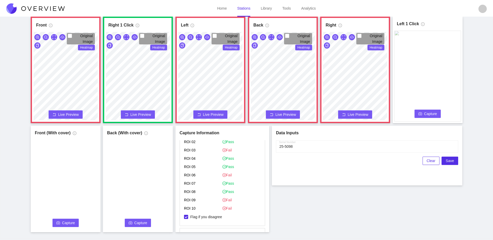
click at [432, 113] on span "Capture" at bounding box center [431, 114] width 13 height 6
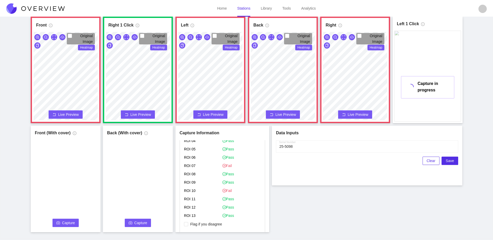
scroll to position [435, 0]
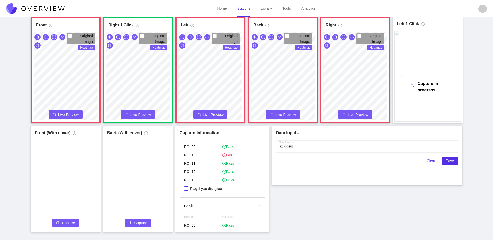
click at [214, 188] on span "Flag if you disagree" at bounding box center [206, 188] width 36 height 5
click at [188, 188] on input "Flag if you disagree" at bounding box center [186, 189] width 4 height 4
checkbox input "true"
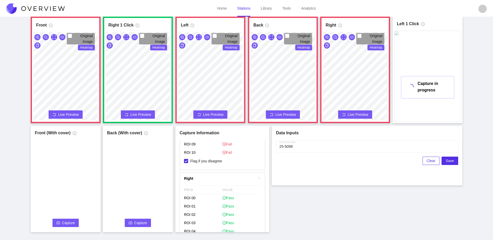
scroll to position [305, 0]
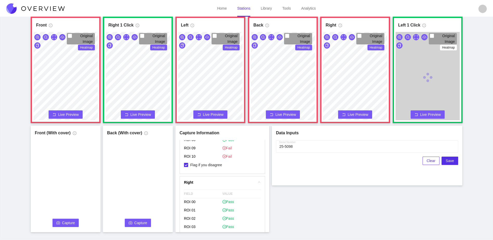
click at [322, 201] on div "Front Original Image Heatmap Capture Connecting... Please wait for the camera t…" at bounding box center [247, 125] width 480 height 216
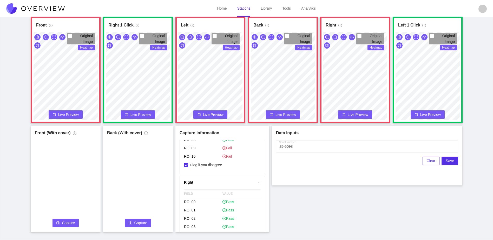
click at [70, 222] on span "Capture" at bounding box center [68, 223] width 13 height 6
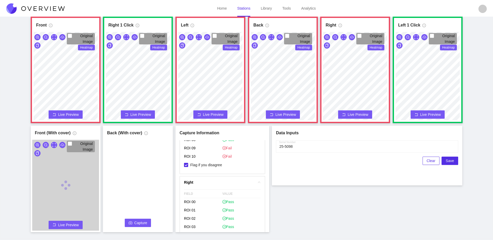
click at [133, 220] on button "Capture" at bounding box center [138, 223] width 27 height 8
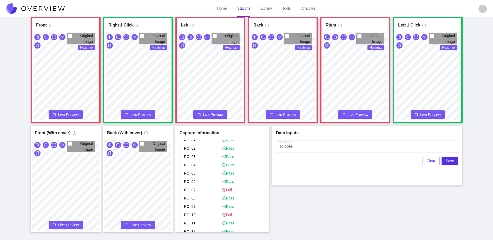
scroll to position [409, 0]
drag, startPoint x: 453, startPoint y: 162, endPoint x: 363, endPoint y: 220, distance: 107.8
click at [363, 222] on div "Front Original Image Heatmap Capture Connecting... Please wait for the camera t…" at bounding box center [247, 125] width 480 height 216
click at [330, 213] on div "Front Original Image Heatmap Capture Connecting... Please wait for the camera t…" at bounding box center [247, 125] width 480 height 216
click at [326, 206] on div "Front Original Image Heatmap Capture Connecting... Please wait for the camera t…" at bounding box center [247, 125] width 480 height 216
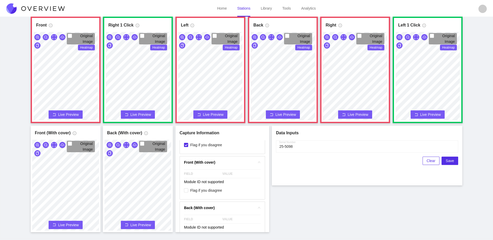
scroll to position [728, 0]
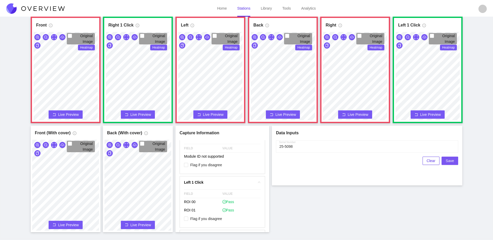
click at [452, 161] on span "Save" at bounding box center [450, 161] width 8 height 6
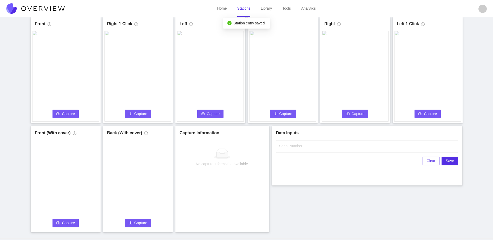
scroll to position [0, 0]
click at [66, 111] on button "Capture" at bounding box center [66, 114] width 27 height 8
click at [304, 150] on input "Serial Number" at bounding box center [367, 146] width 182 height 12
type input "25-5099"
click at [322, 197] on div "Front Capture in progress Connecting... Please wait for the camera to connect..…" at bounding box center [247, 125] width 480 height 216
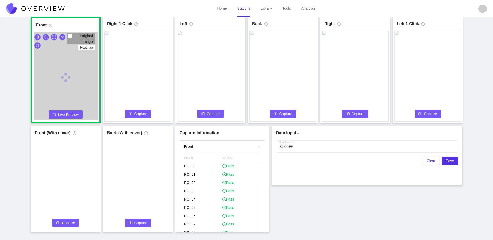
click at [139, 118] on button "Capture" at bounding box center [138, 114] width 27 height 8
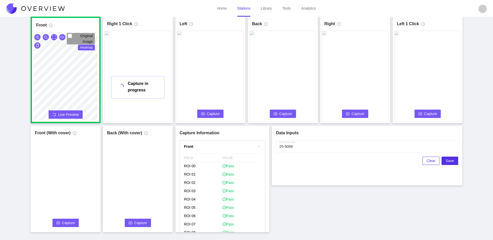
click at [209, 115] on span "Capture" at bounding box center [213, 114] width 13 height 6
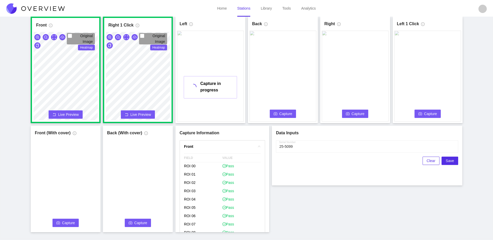
click at [287, 115] on span "Capture" at bounding box center [286, 114] width 13 height 6
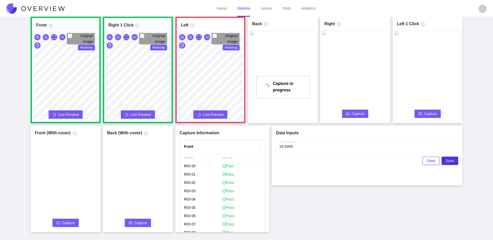
click at [348, 113] on icon "camera" at bounding box center [348, 113] width 4 height 3
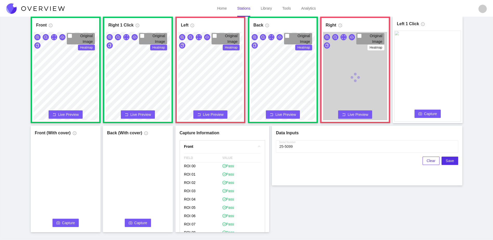
click at [424, 114] on button "Capture" at bounding box center [428, 114] width 27 height 8
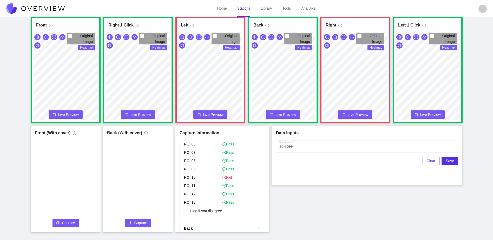
scroll to position [416, 0]
click at [201, 209] on span "Flag if you disagree" at bounding box center [206, 207] width 36 height 5
click at [188, 209] on input "Flag if you disagree" at bounding box center [186, 207] width 4 height 4
checkbox input "true"
click at [212, 113] on span "Live Preview" at bounding box center [213, 114] width 21 height 5
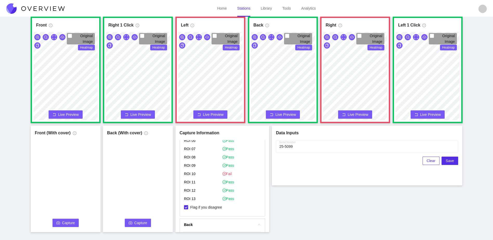
scroll to position [287, 0]
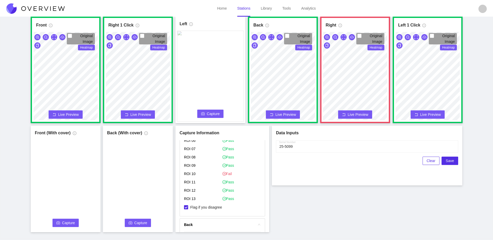
click at [213, 113] on span "Capture" at bounding box center [213, 114] width 13 height 6
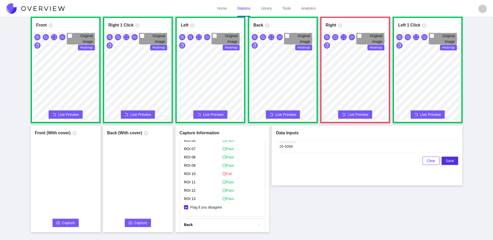
click at [343, 206] on div "Front Original Image Heatmap Capture Connecting... Please wait for the camera t…" at bounding box center [247, 125] width 480 height 216
click at [63, 224] on span "Capture" at bounding box center [68, 223] width 13 height 6
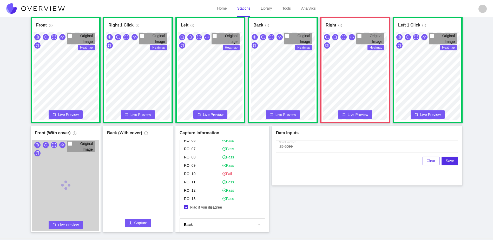
click at [135, 225] on button "Capture" at bounding box center [138, 223] width 27 height 8
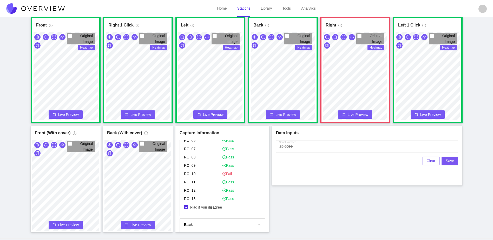
click at [455, 161] on button "Save" at bounding box center [450, 161] width 17 height 8
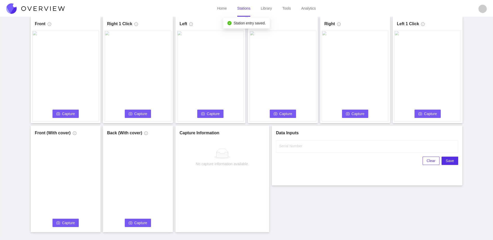
scroll to position [0, 0]
click at [67, 113] on span "Capture" at bounding box center [68, 114] width 13 height 6
click at [339, 151] on input "Serial Number" at bounding box center [367, 146] width 182 height 12
type input "25-5100"
click at [327, 211] on div "Front Capture in progress Connecting... Please wait for the camera to connect..…" at bounding box center [247, 125] width 480 height 216
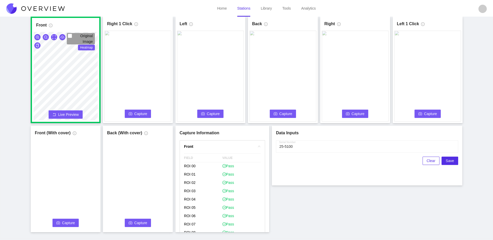
click at [135, 114] on span "Capture" at bounding box center [140, 114] width 13 height 6
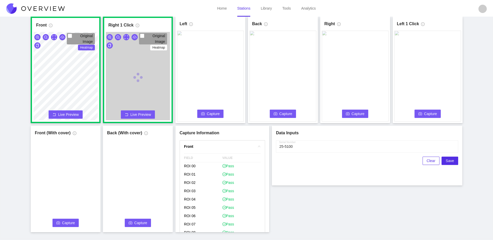
click at [204, 117] on button "Capture" at bounding box center [210, 114] width 27 height 8
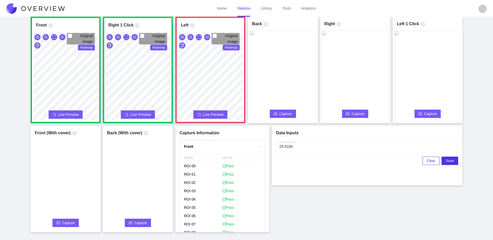
click at [280, 116] on span "Capture" at bounding box center [286, 114] width 13 height 6
click at [221, 171] on div "Front Original Image Heatmap Capture Connecting... Please wait for the camera t…" at bounding box center [247, 125] width 480 height 216
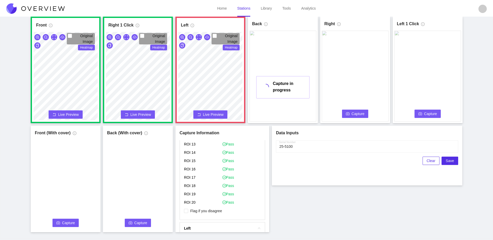
scroll to position [260, 0]
click at [209, 209] on span "Flag if you disagree" at bounding box center [206, 209] width 36 height 5
click at [188, 209] on input "Flag if you disagree" at bounding box center [186, 210] width 4 height 4
checkbox input "true"
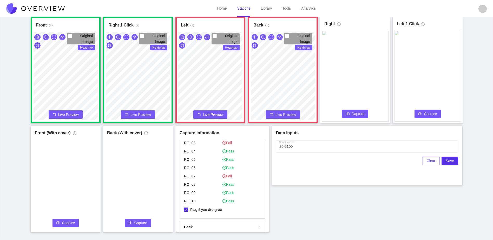
click at [361, 114] on span "Capture" at bounding box center [358, 114] width 13 height 6
click at [267, 145] on div "Front Original Image Heatmap Capture Connecting... Please wait for the camera t…" at bounding box center [247, 125] width 480 height 216
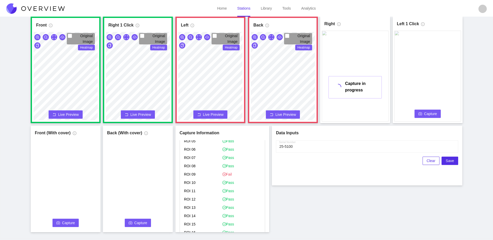
scroll to position [442, 0]
click at [206, 206] on span "Flag if you disagree" at bounding box center [206, 206] width 36 height 5
click at [188, 206] on input "Flag if you disagree" at bounding box center [186, 206] width 4 height 4
checkbox input "true"
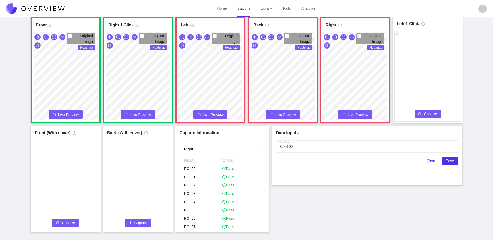
click at [427, 113] on span "Capture" at bounding box center [431, 114] width 13 height 6
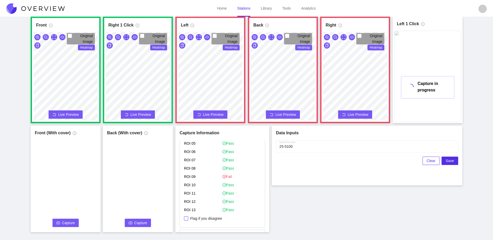
click at [209, 219] on span "Flag if you disagree" at bounding box center [206, 218] width 36 height 5
click at [188, 219] on input "Flag if you disagree" at bounding box center [186, 219] width 4 height 4
checkbox input "true"
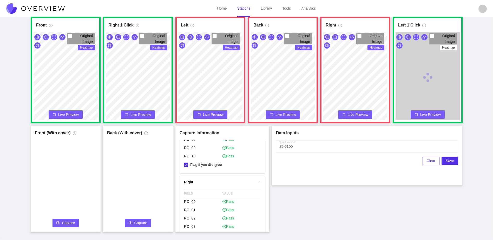
scroll to position [301, 0]
